Goal: Task Accomplishment & Management: Manage account settings

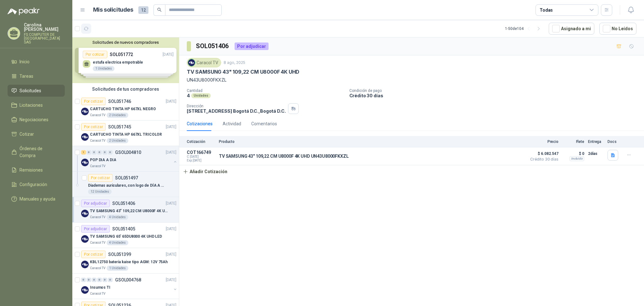
click at [87, 28] on icon "button" at bounding box center [86, 28] width 5 height 3
click at [83, 25] on button "button" at bounding box center [86, 29] width 10 height 10
click at [85, 28] on icon "button" at bounding box center [86, 28] width 5 height 5
click at [133, 211] on p "TV SAMSUNG 43" 109,22 CM U8000F 4K UHD" at bounding box center [129, 211] width 78 height 6
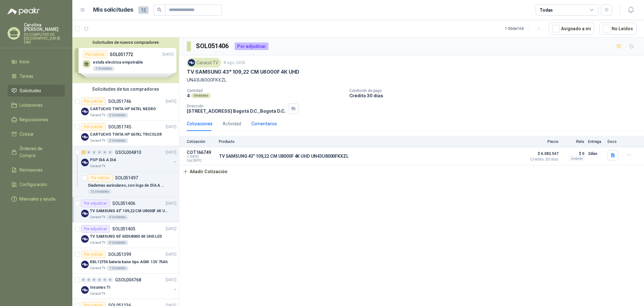
click at [262, 124] on div "Comentarios" at bounding box center [264, 123] width 26 height 7
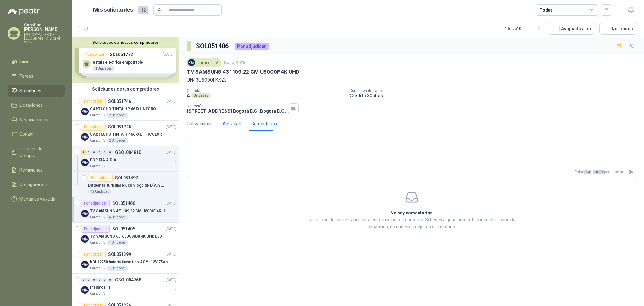
click at [233, 123] on div "Actividad" at bounding box center [232, 123] width 19 height 7
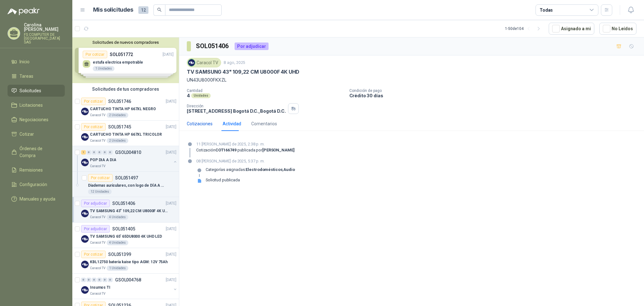
click at [202, 125] on div "Cotizaciones" at bounding box center [200, 123] width 26 height 7
